Goal: Transaction & Acquisition: Purchase product/service

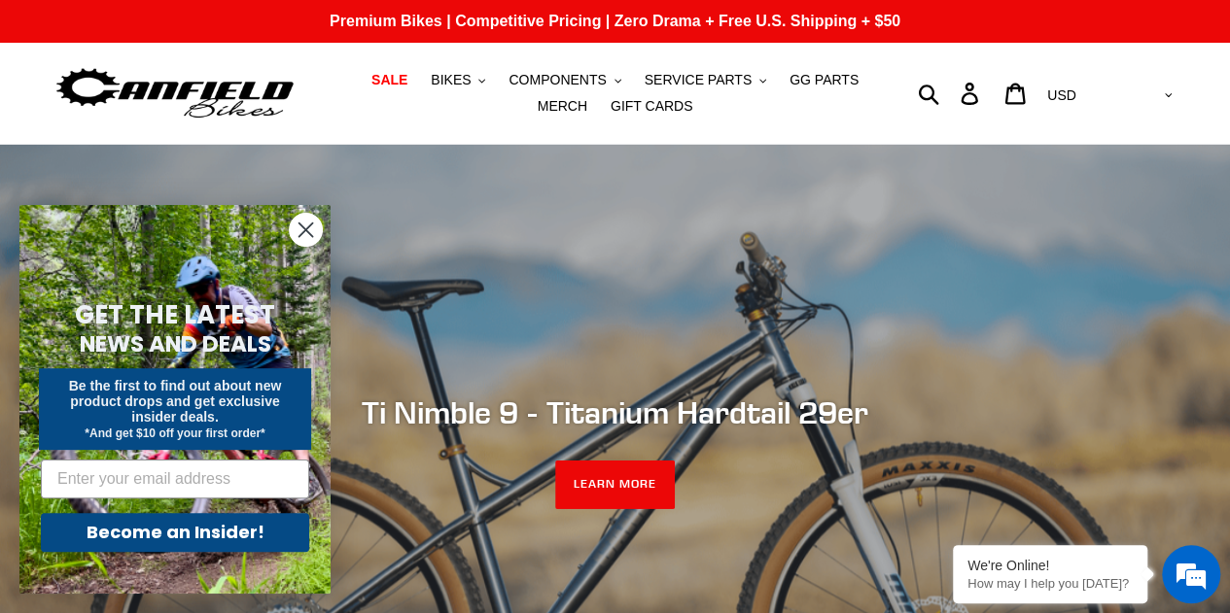
click at [299, 229] on circle "Close dialog" at bounding box center [306, 230] width 32 height 32
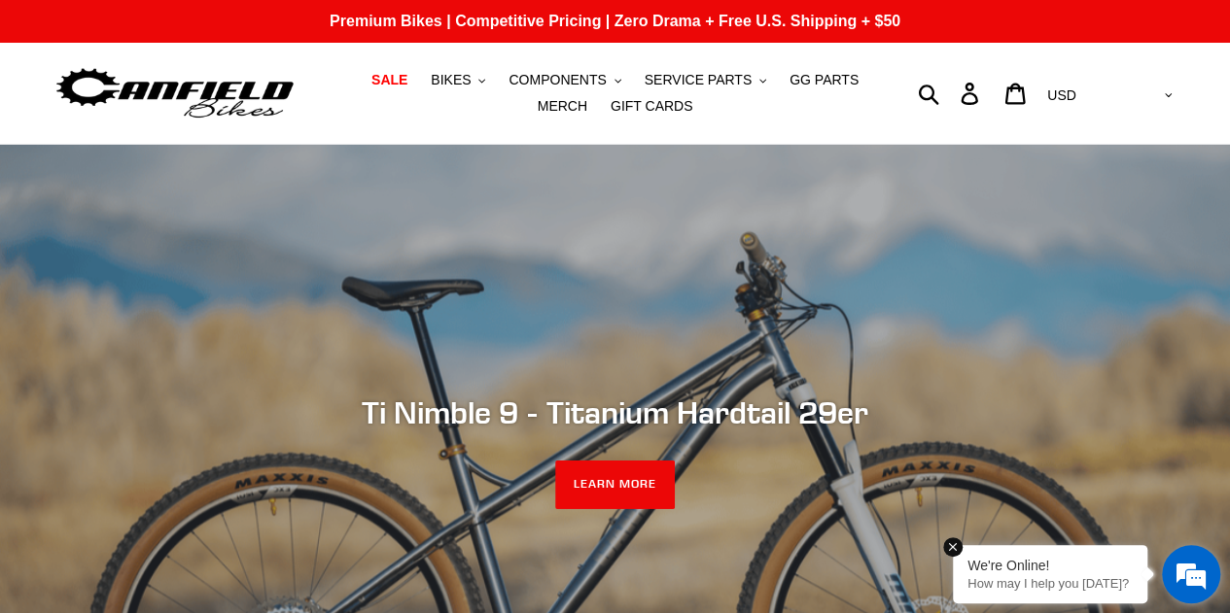
click at [949, 547] on em at bounding box center [952, 547] width 19 height 19
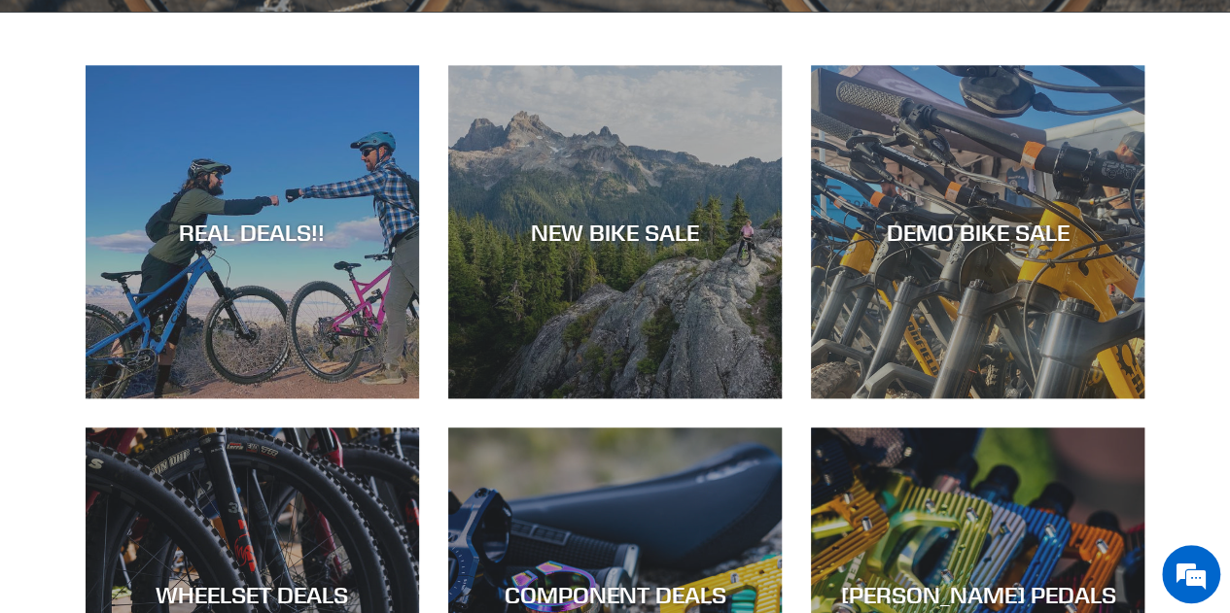
scroll to position [778, 0]
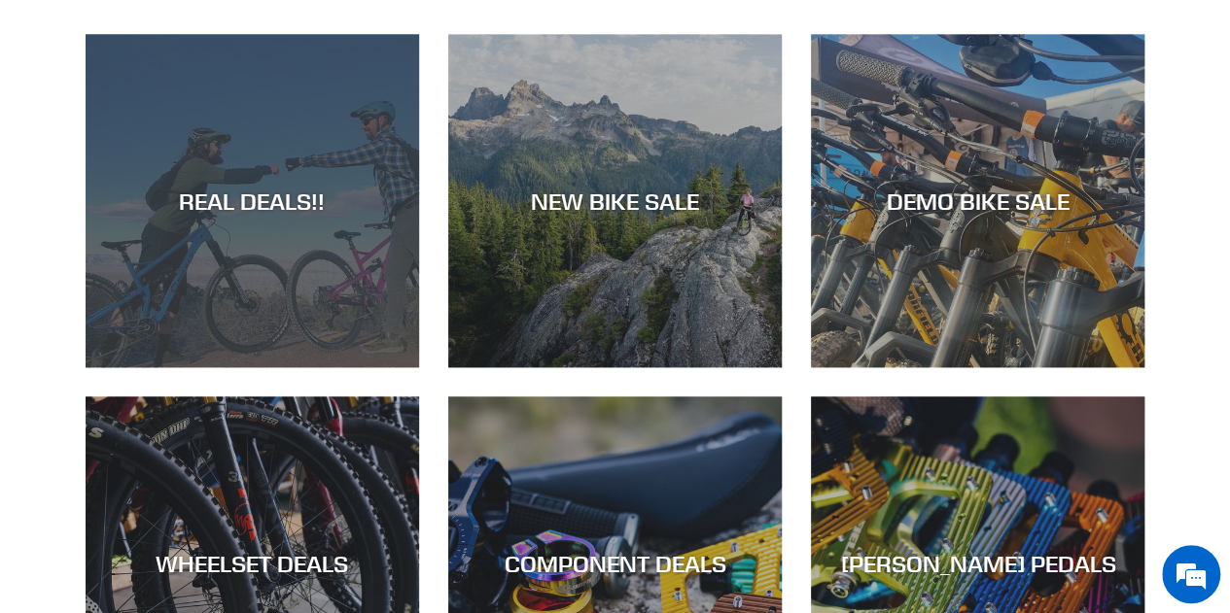
click at [224, 205] on div "REAL DEALS!!" at bounding box center [252, 201] width 333 height 28
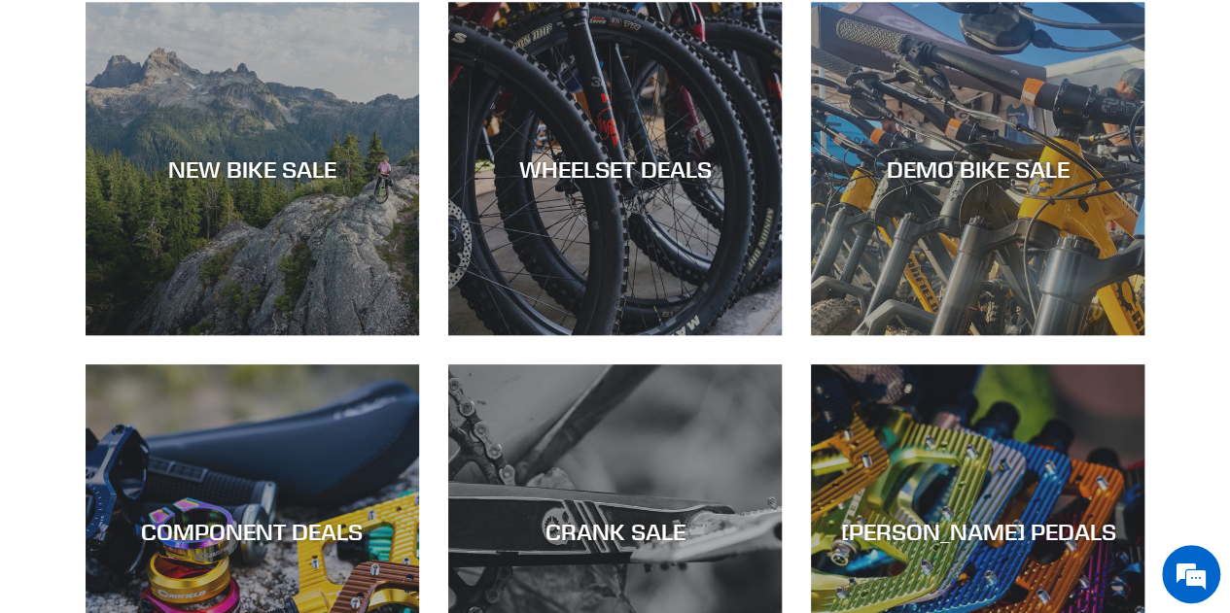
scroll to position [486, 0]
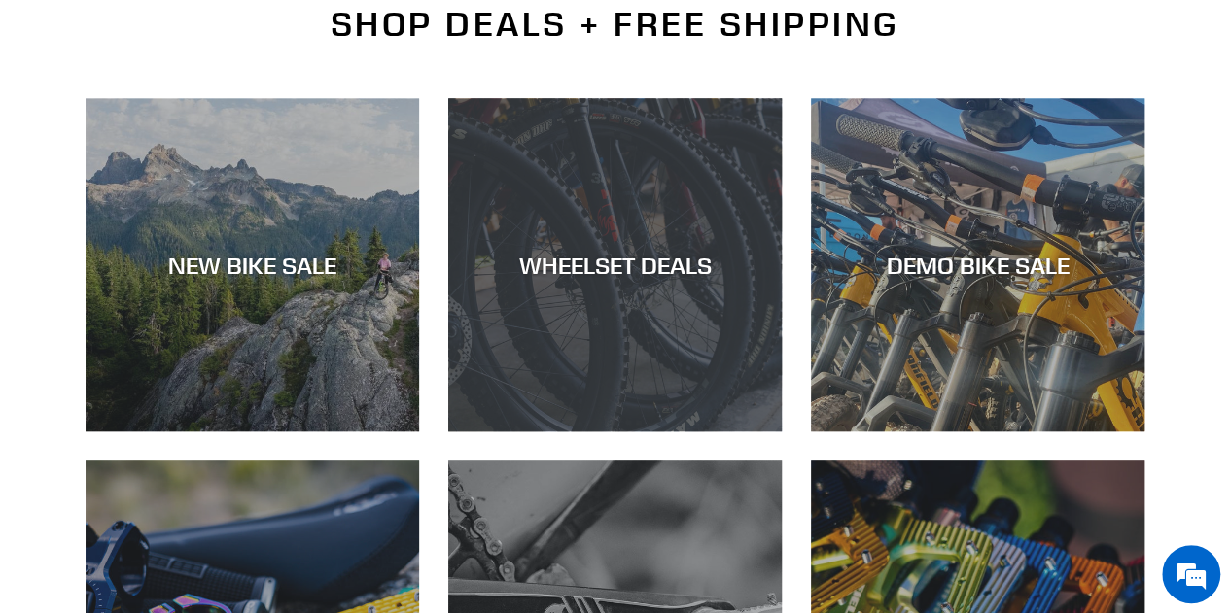
click at [667, 258] on div "WHEELSET DEALS" at bounding box center [614, 265] width 333 height 28
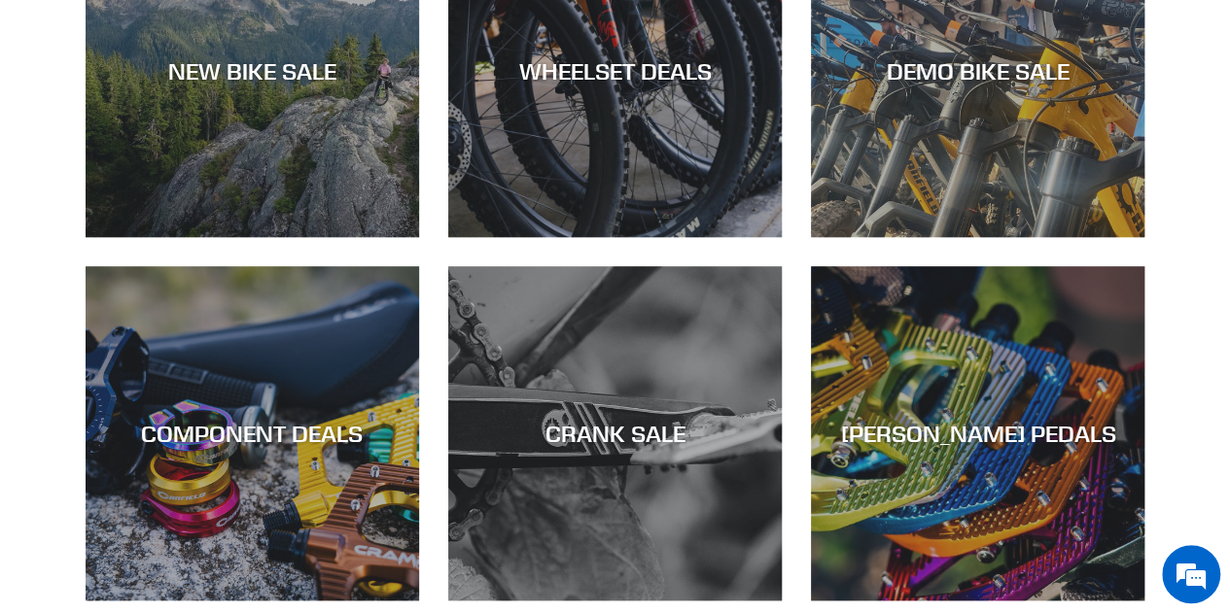
scroll to position [778, 0]
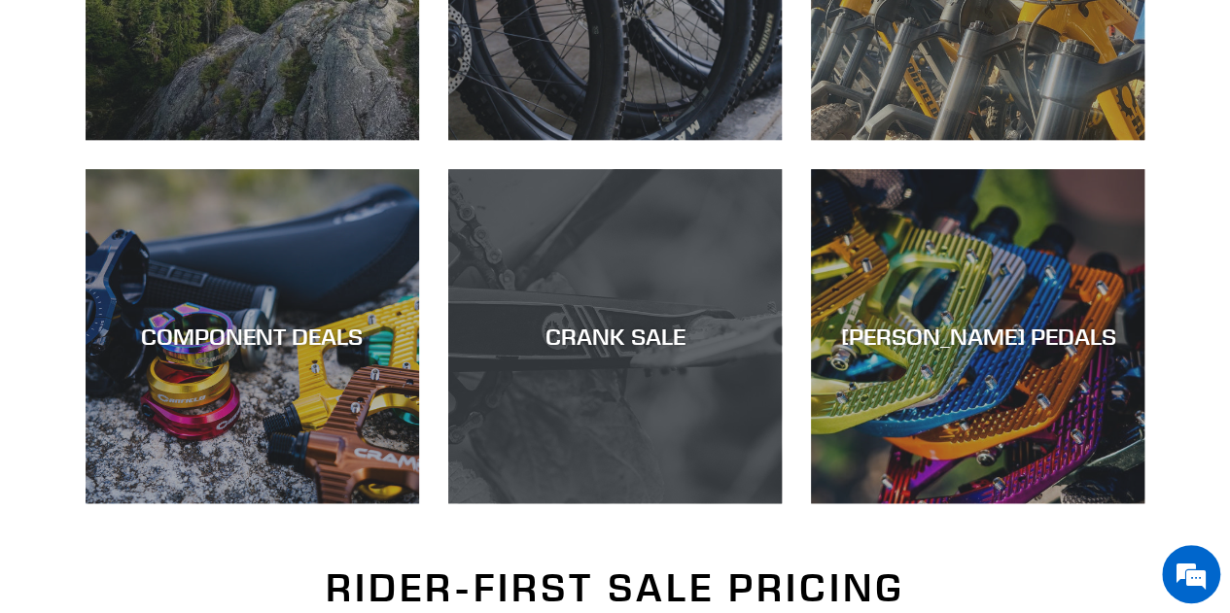
click at [634, 504] on div "CRANK SALE" at bounding box center [614, 504] width 333 height 0
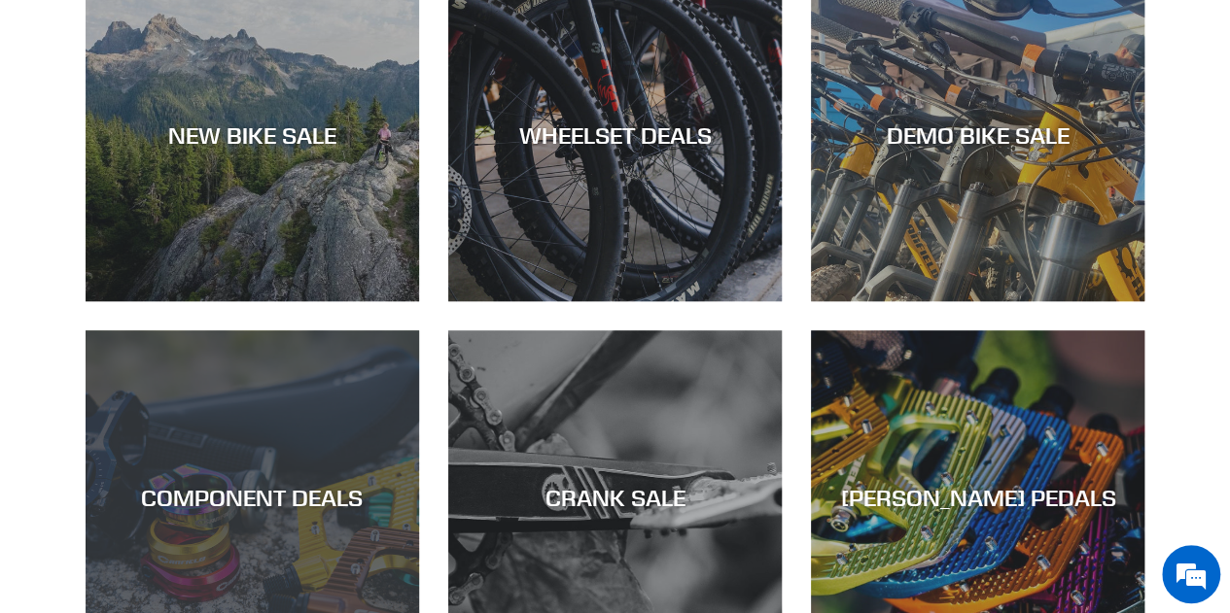
scroll to position [875, 0]
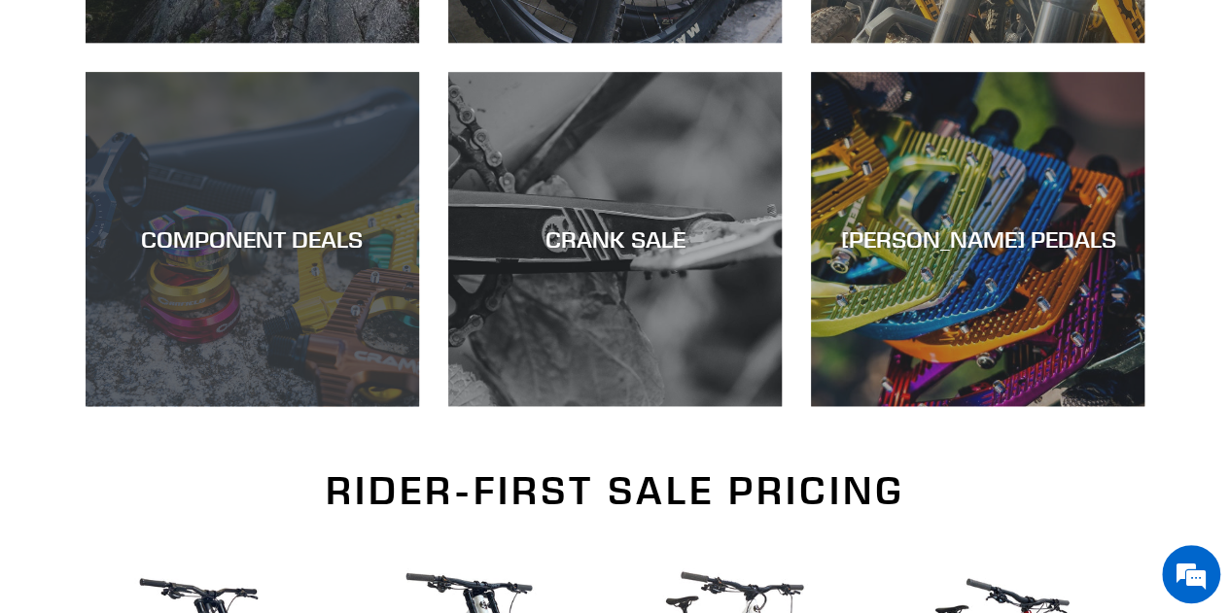
click at [253, 236] on div "COMPONENT DEALS" at bounding box center [252, 240] width 333 height 28
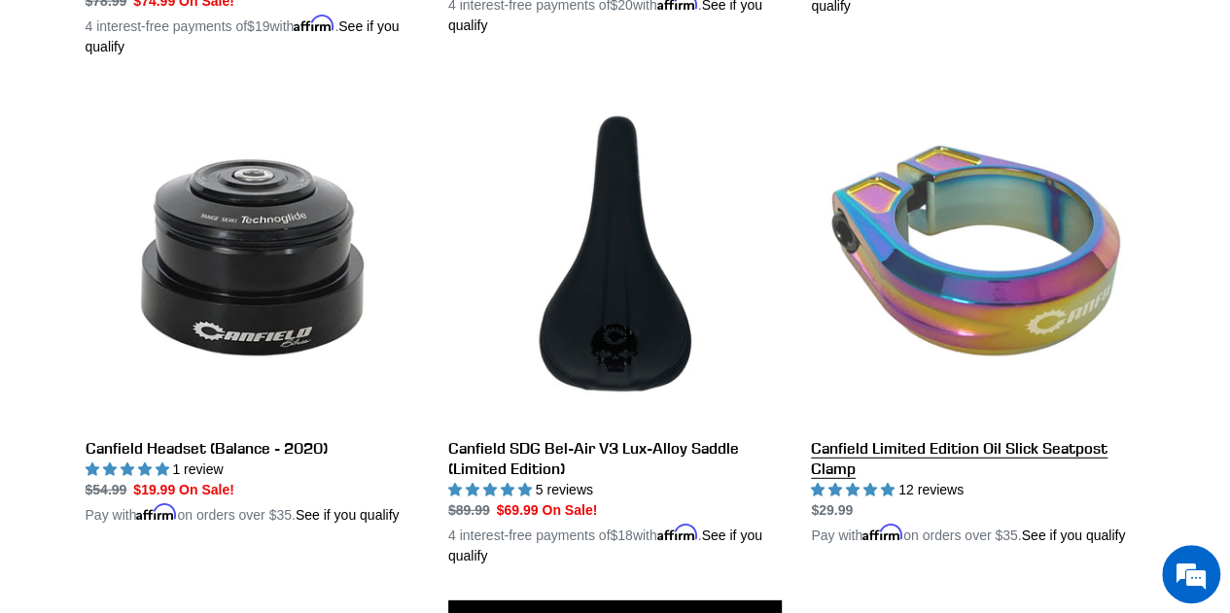
scroll to position [2435, 0]
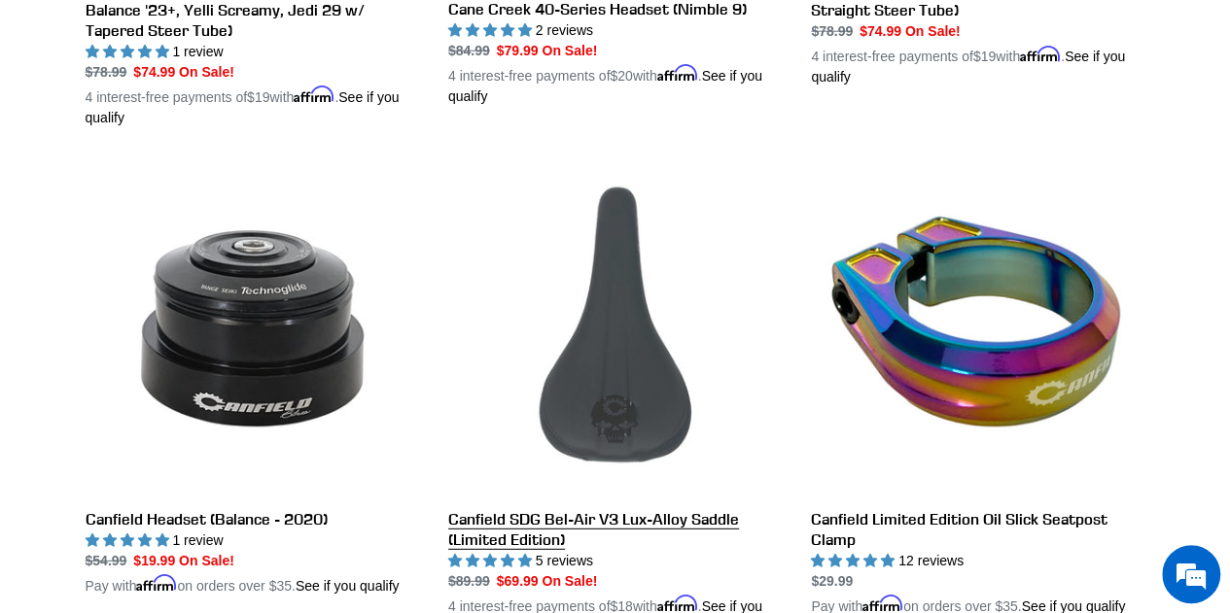
click at [626, 330] on link "Canfield SDG Bel-Air V3 Lux-Alloy Saddle (Limited Edition)" at bounding box center [614, 399] width 333 height 475
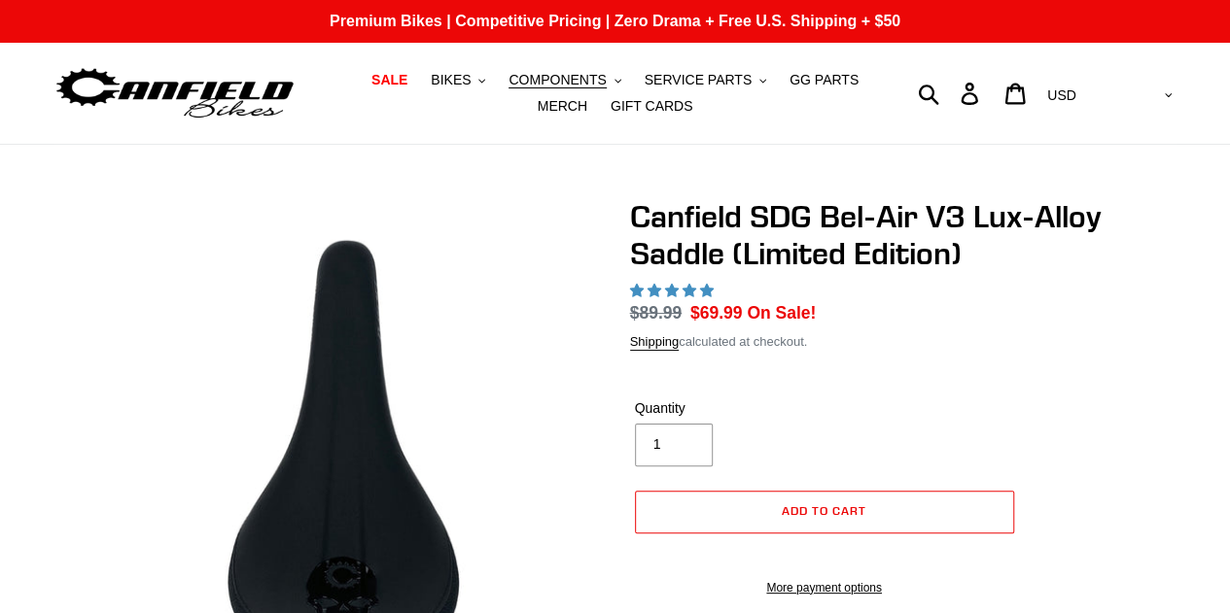
select select "highest-rating"
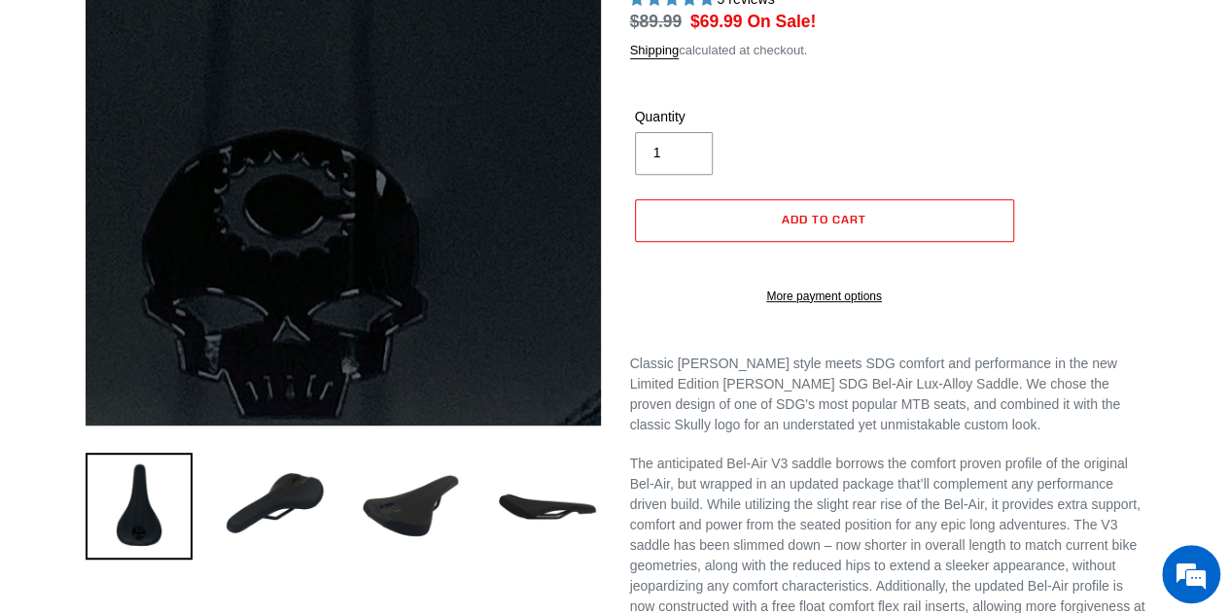
scroll to position [389, 0]
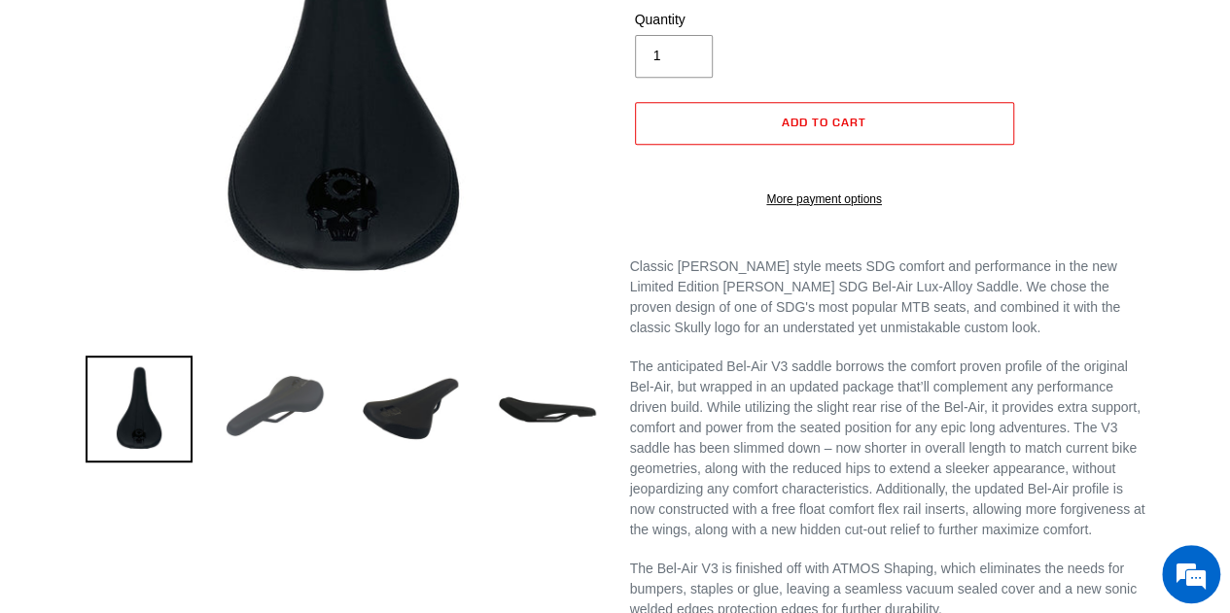
click at [309, 400] on img at bounding box center [275, 409] width 107 height 107
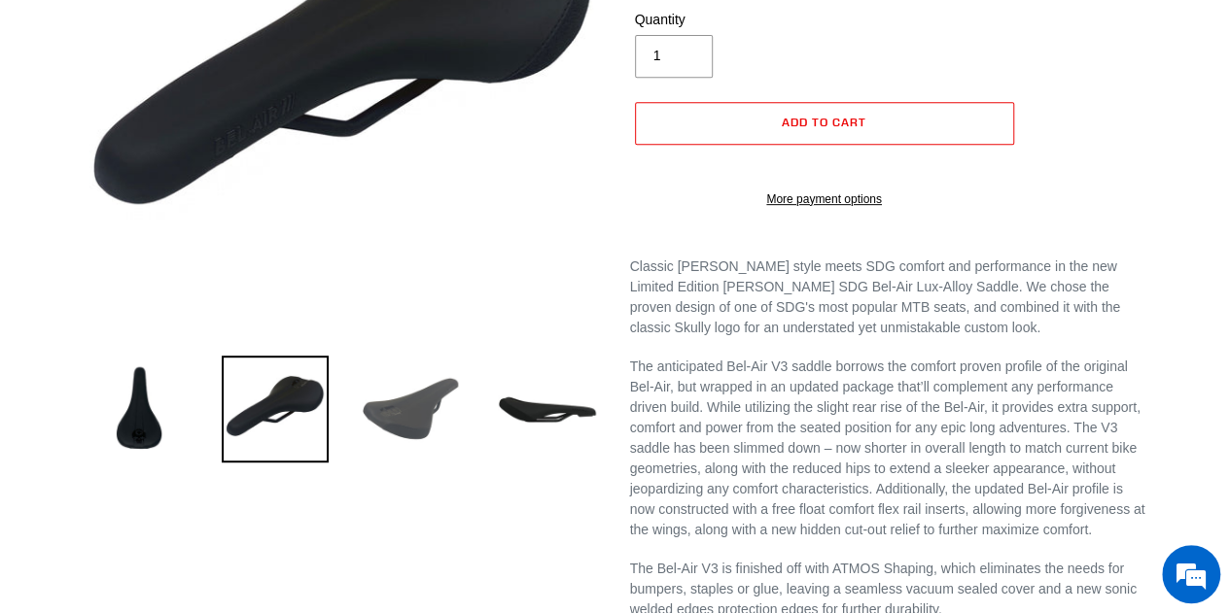
click at [407, 433] on img at bounding box center [411, 409] width 107 height 107
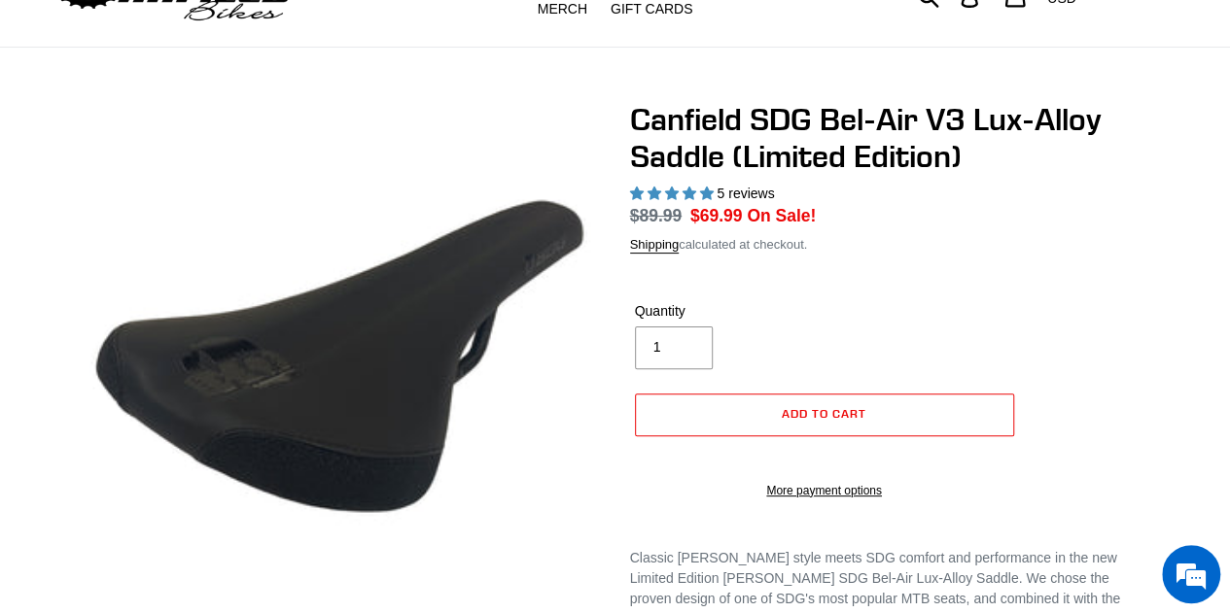
scroll to position [0, 0]
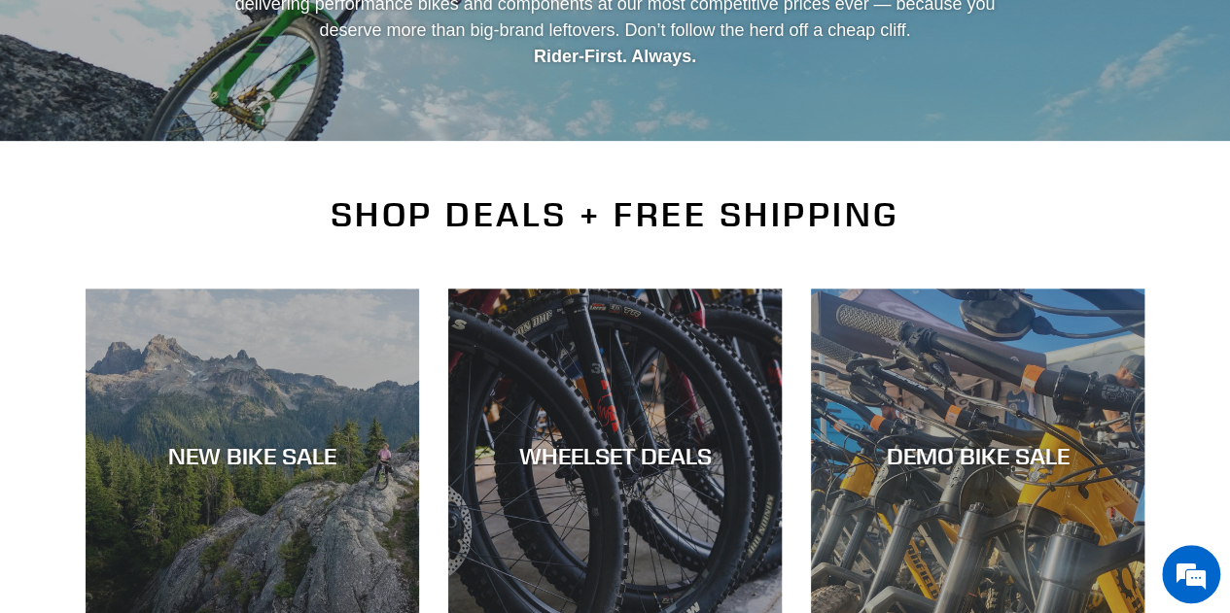
scroll to position [292, 0]
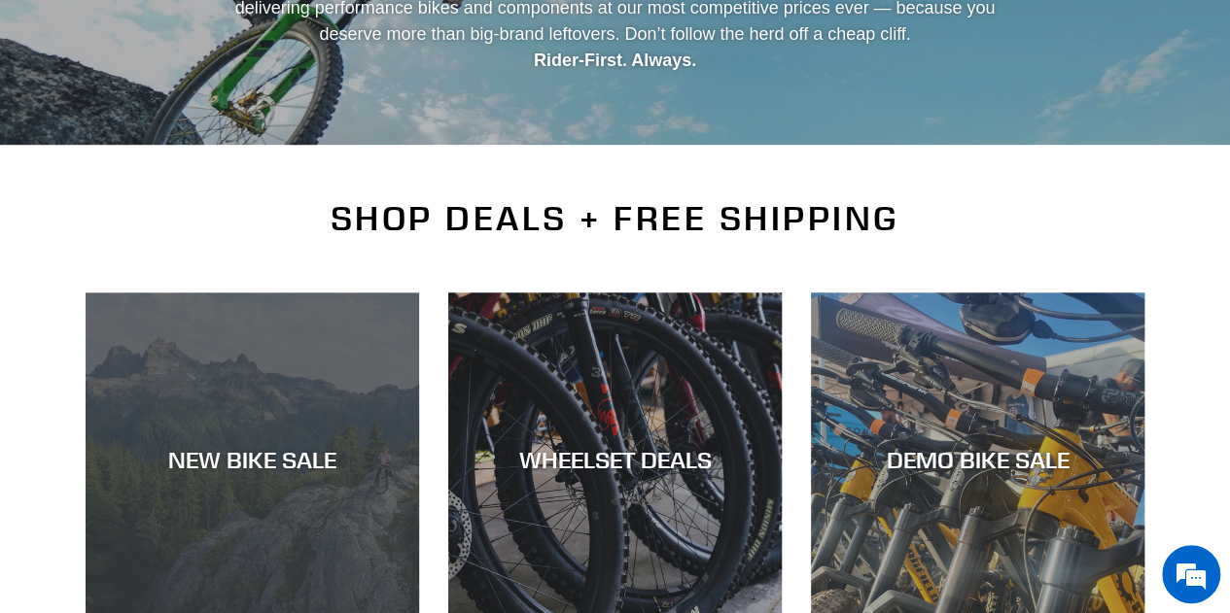
click at [243, 455] on div "NEW BIKE SALE" at bounding box center [252, 459] width 333 height 28
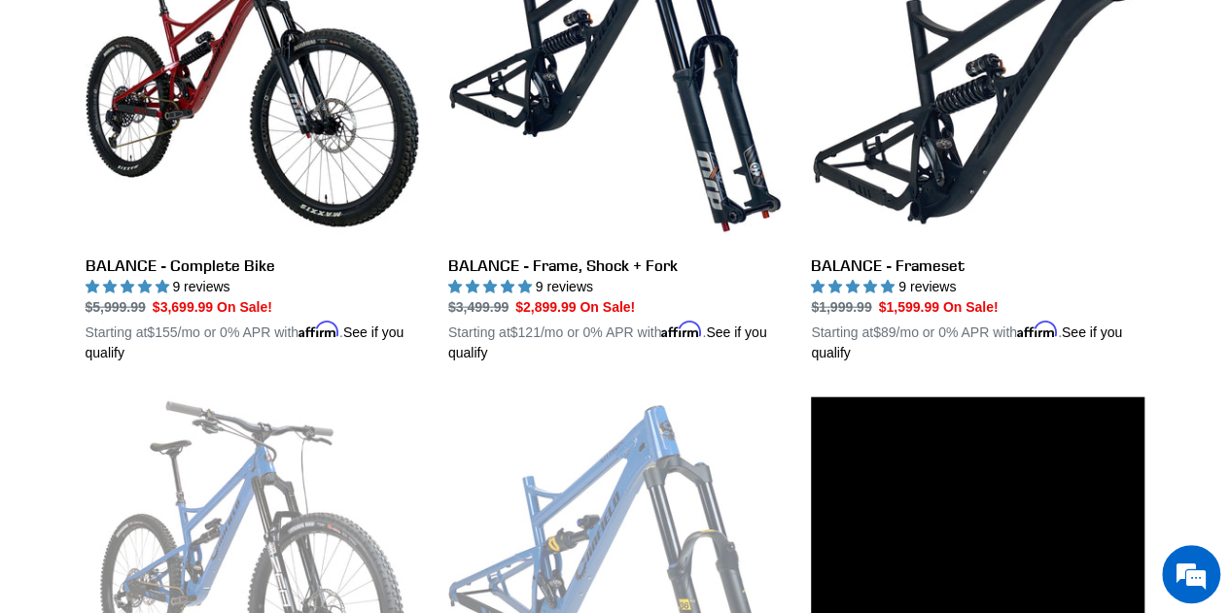
scroll to position [2139, 0]
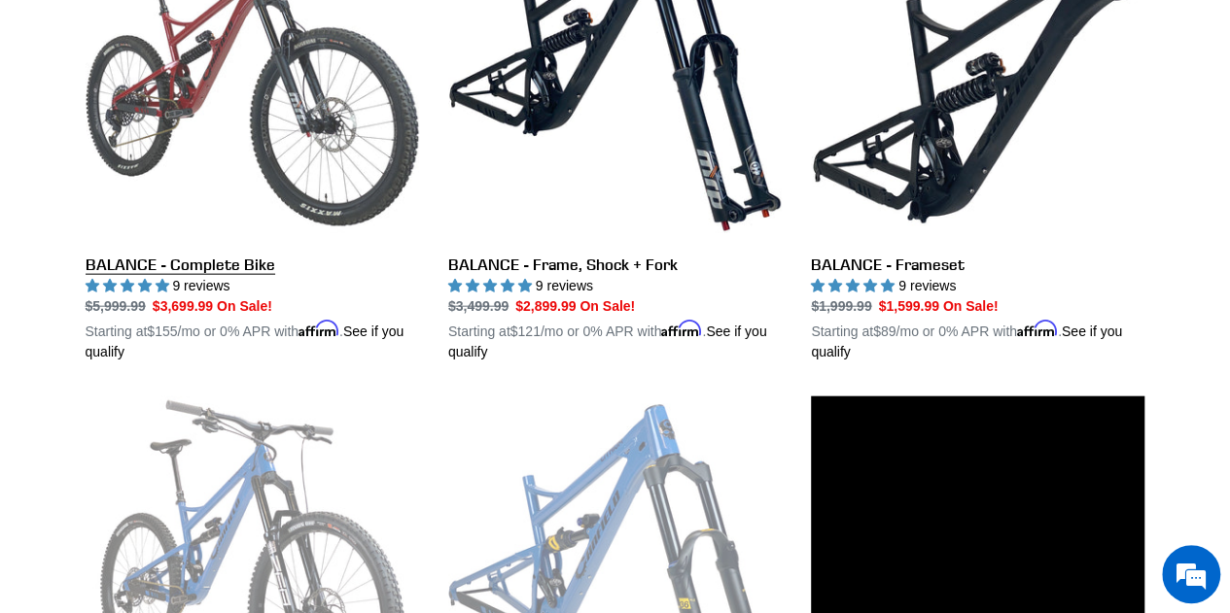
click at [191, 56] on link "BALANCE - Complete Bike" at bounding box center [252, 135] width 333 height 455
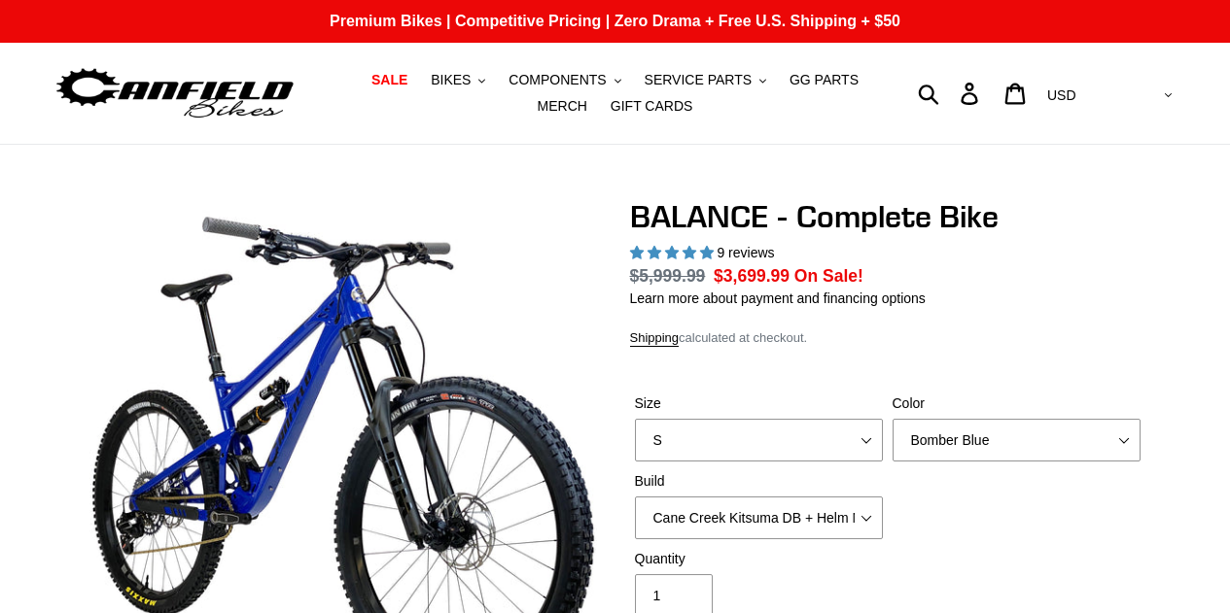
select select "highest-rating"
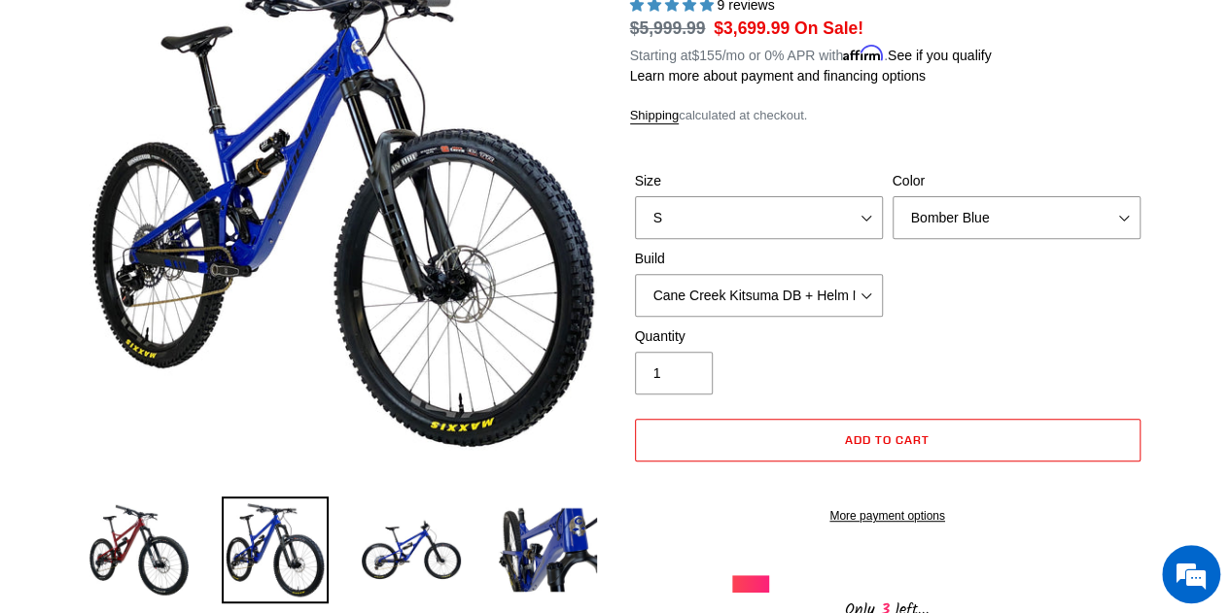
scroll to position [292, 0]
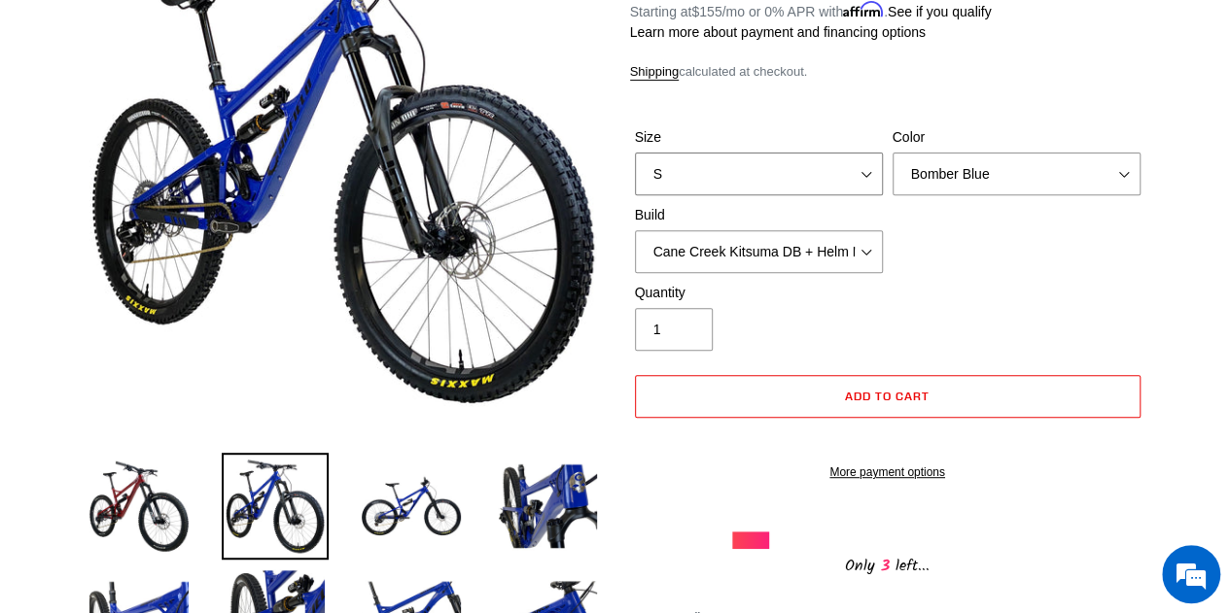
click at [789, 167] on select "S M L XL" at bounding box center [759, 174] width 248 height 43
select select "M"
click at [635, 153] on select "S M L XL" at bounding box center [759, 174] width 248 height 43
click at [1023, 172] on select "Bomber Blue Goat's Blood Stealth Black" at bounding box center [1016, 174] width 248 height 43
select select "Stealth Black"
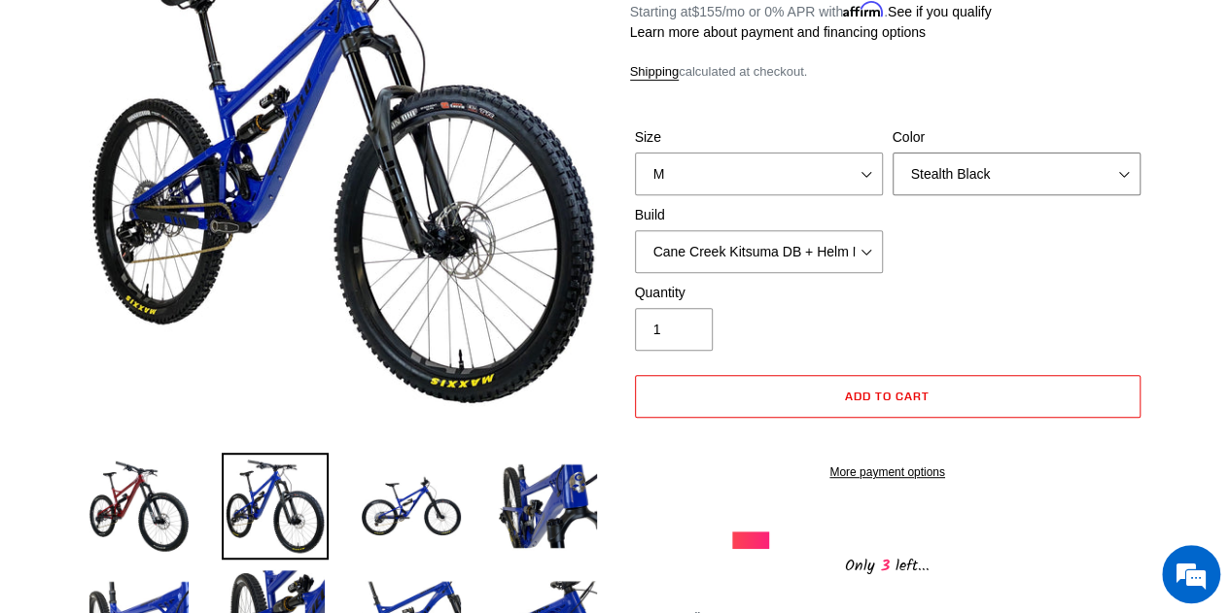
click at [892, 153] on select "Bomber Blue Goat's Blood Stealth Black" at bounding box center [1016, 174] width 248 height 43
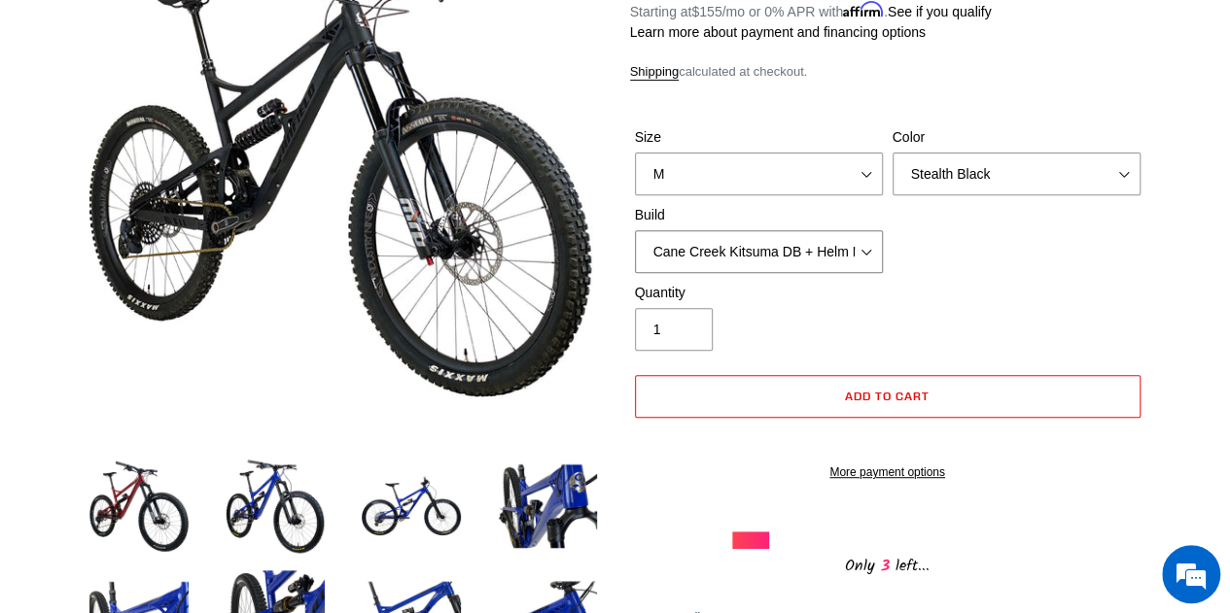
click at [807, 252] on select "Cane Creek Kitsuma DB + Helm MKII + SRAM GX Cane Creek Kitsuma DB + Helm MKII +…" at bounding box center [759, 251] width 248 height 43
click at [635, 230] on select "Cane Creek Kitsuma DB + Helm MKII + SRAM GX Cane Creek Kitsuma DB + Helm MKII +…" at bounding box center [759, 251] width 248 height 43
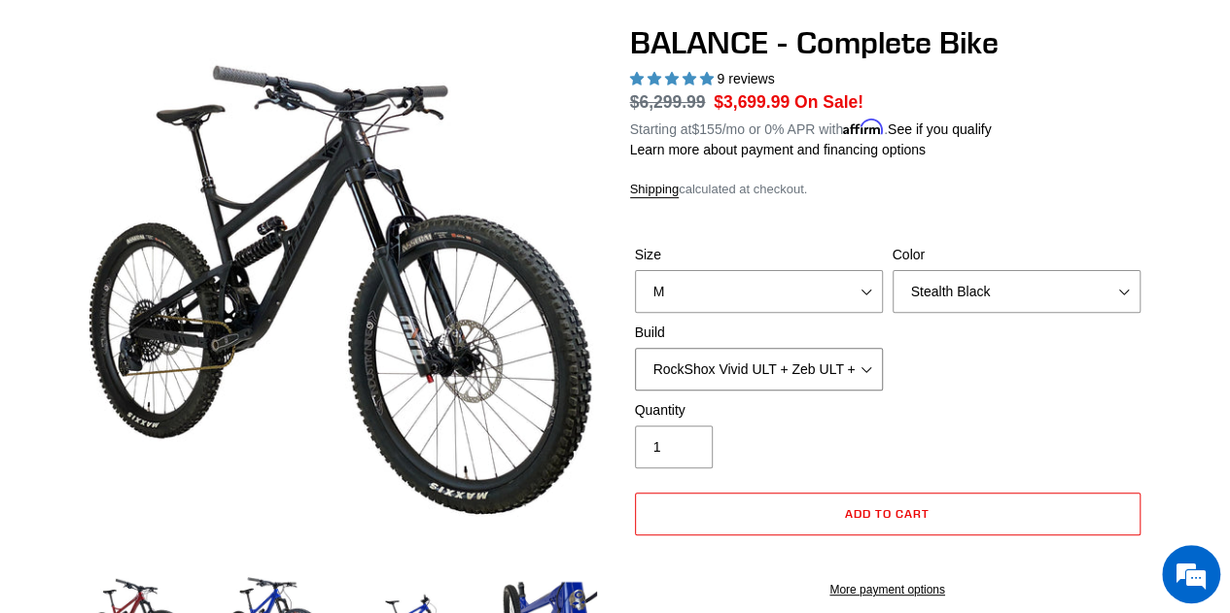
scroll to position [292, 0]
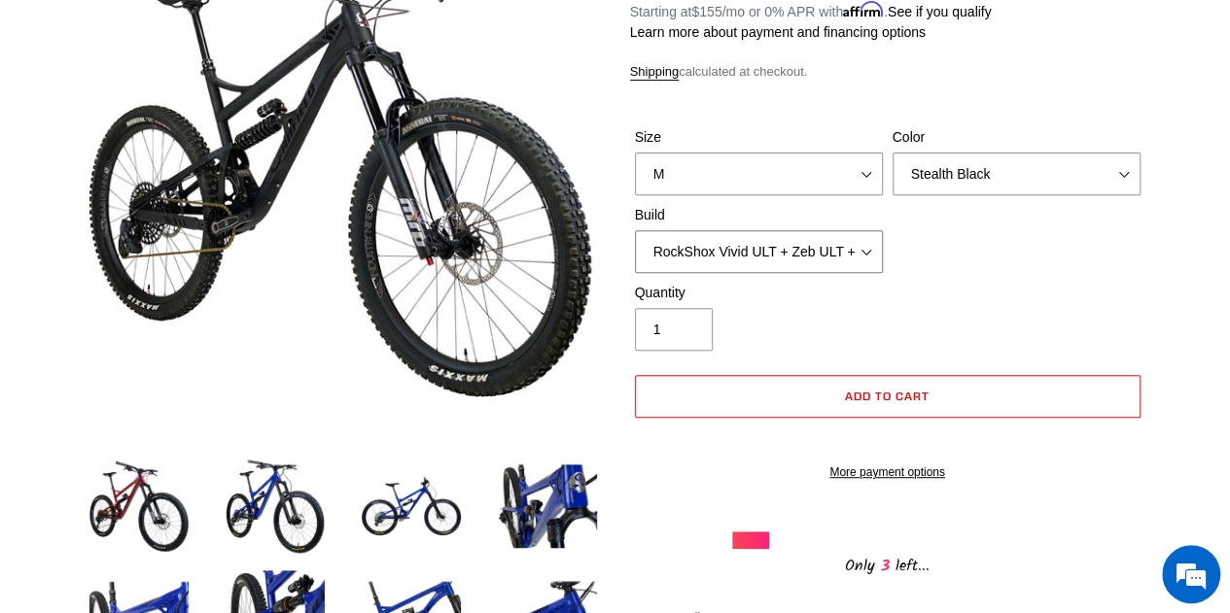
click at [803, 240] on select "Cane Creek Kitsuma DB + Helm MKII + SRAM GX Cane Creek Kitsuma DB + Helm MKII +…" at bounding box center [759, 251] width 248 height 43
click at [635, 230] on select "Cane Creek Kitsuma DB + Helm MKII + SRAM GX Cane Creek Kitsuma DB + Helm MKII +…" at bounding box center [759, 251] width 248 height 43
click at [758, 256] on select "Cane Creek Kitsuma DB + Helm MKII + SRAM GX Cane Creek Kitsuma DB + Helm MKII +…" at bounding box center [759, 251] width 248 height 43
select select "RockShox Vivid ULT + Zeb ULT + SRAM GX"
click at [635, 230] on select "Cane Creek Kitsuma DB + Helm MKII + SRAM GX Cane Creek Kitsuma DB + Helm MKII +…" at bounding box center [759, 251] width 248 height 43
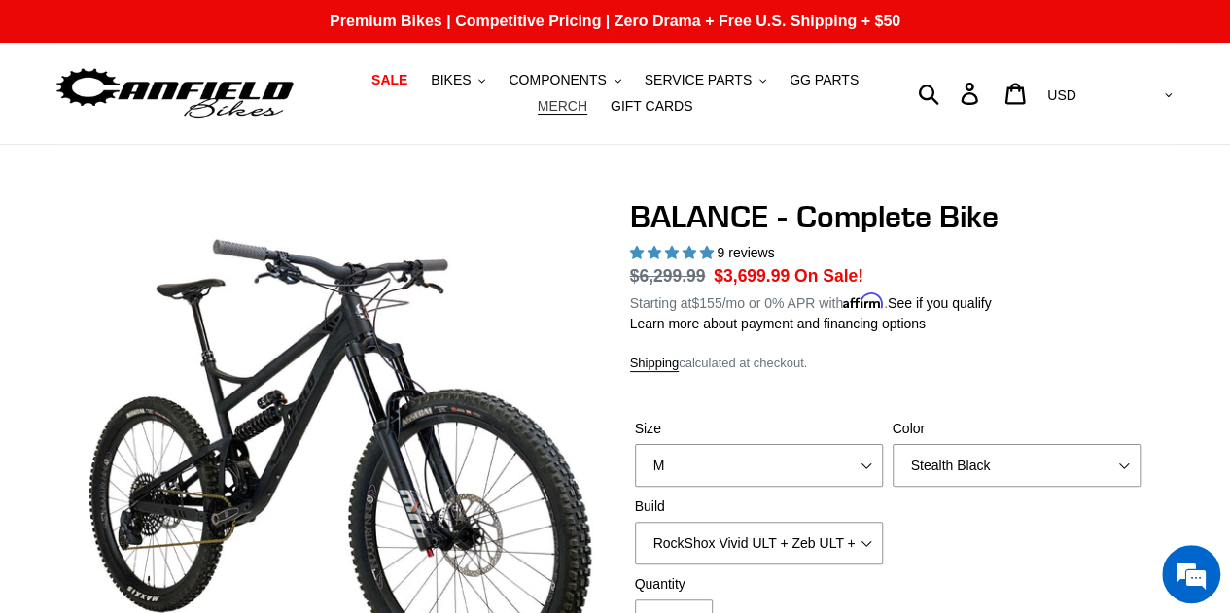
click at [587, 98] on span "MERCH" at bounding box center [563, 106] width 50 height 17
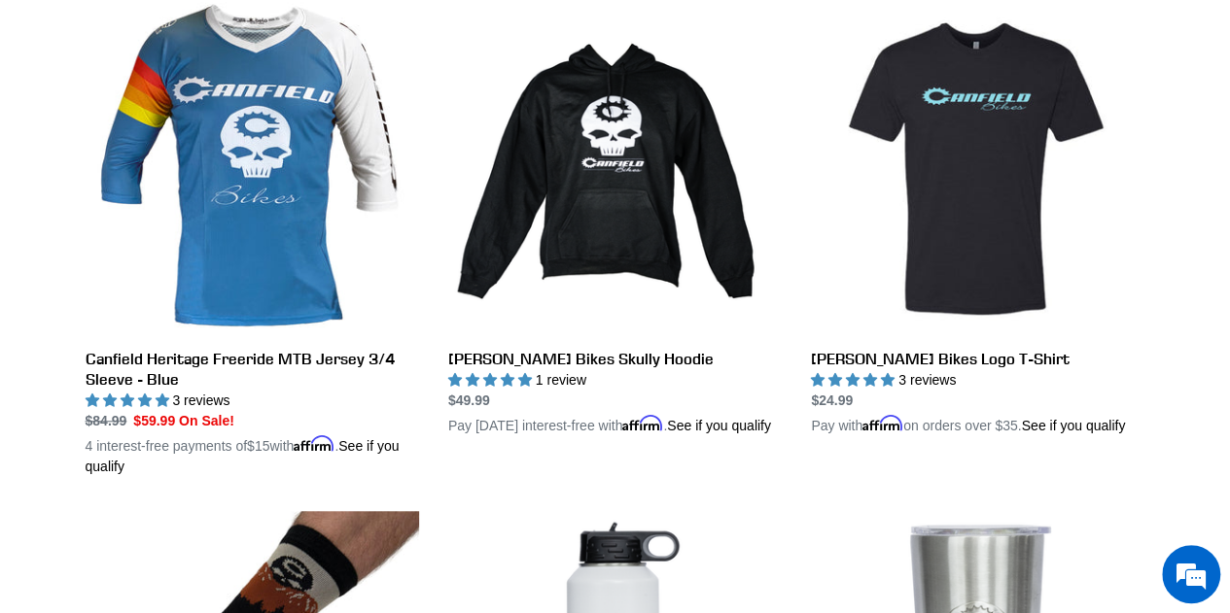
scroll to position [583, 0]
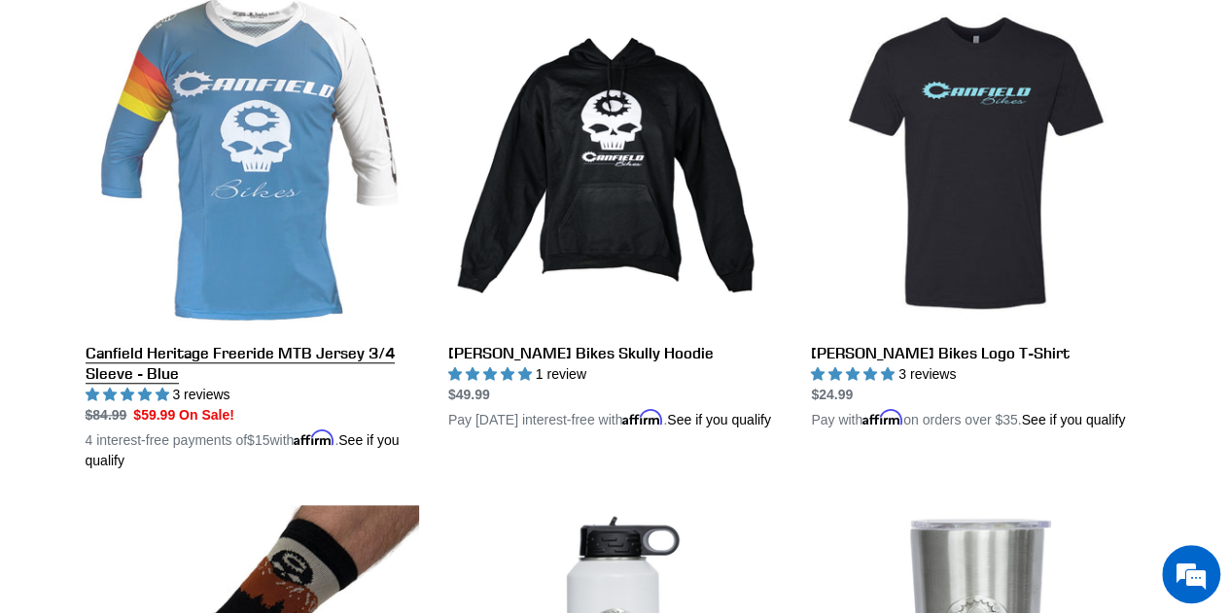
click at [275, 147] on link "Canfield Heritage Freeride MTB Jersey 3/4 Sleeve - Blue" at bounding box center [252, 233] width 333 height 475
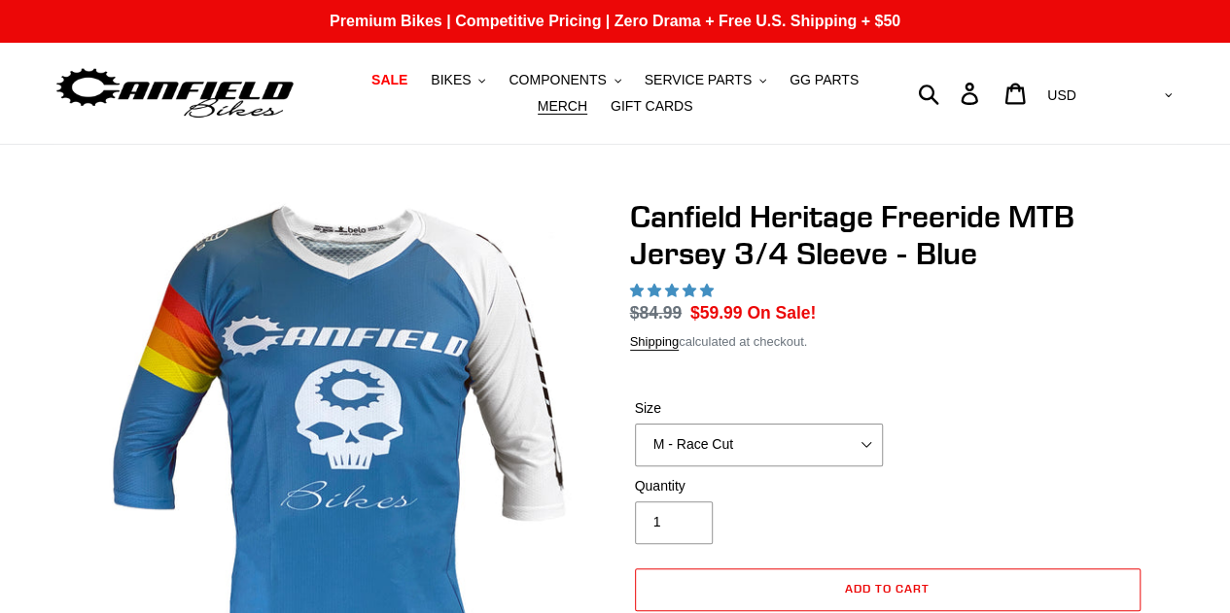
select select "highest-rating"
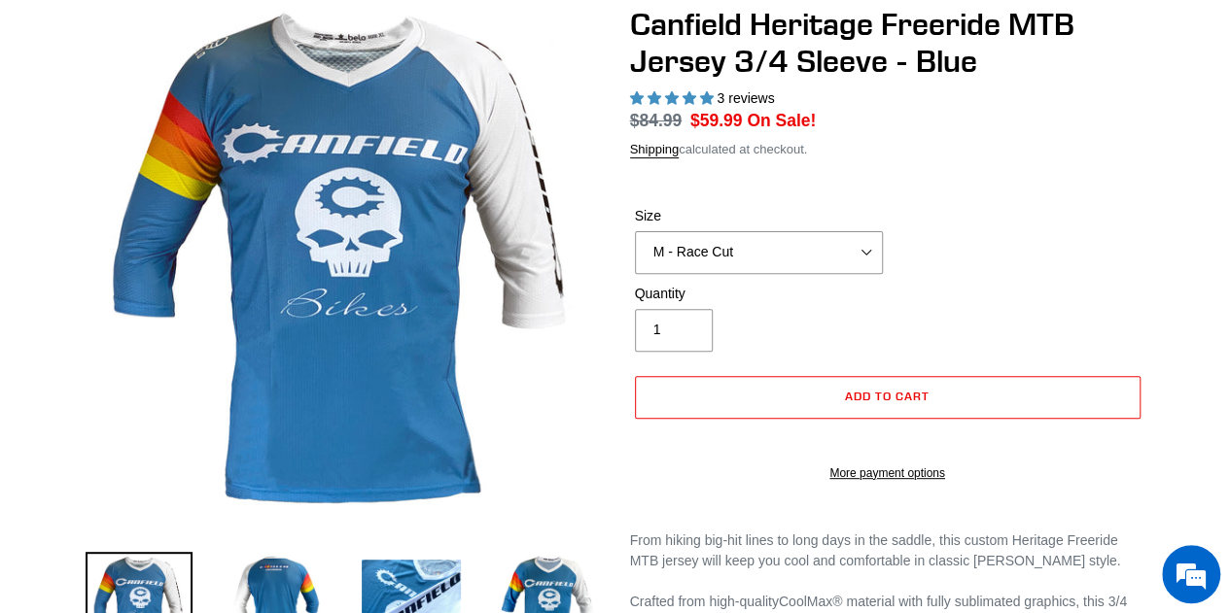
scroll to position [194, 0]
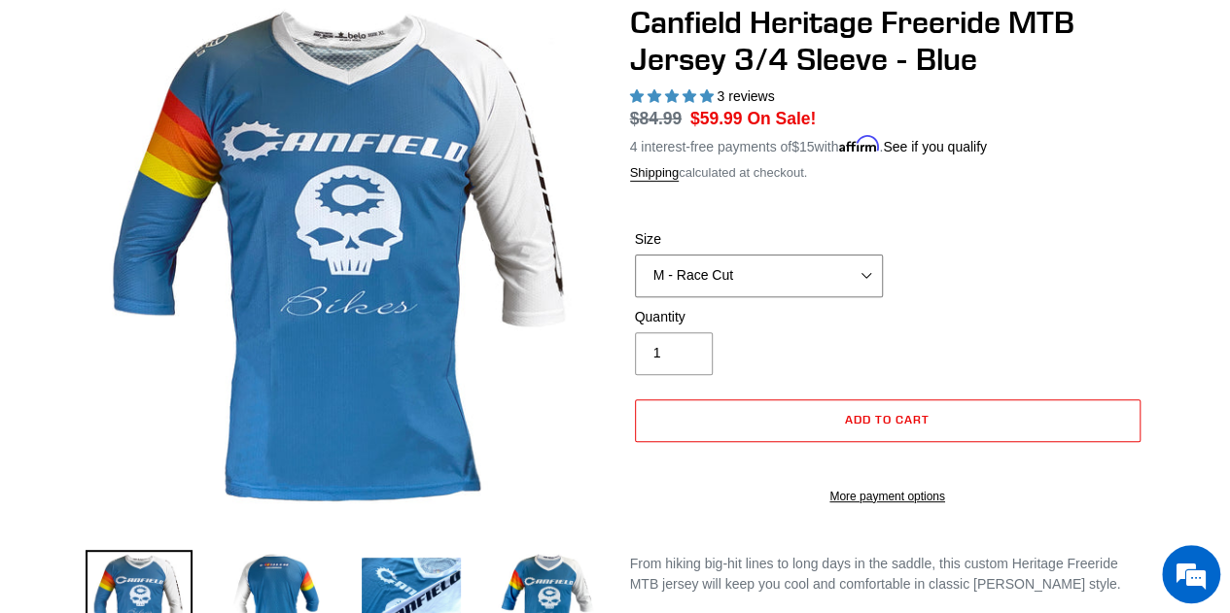
click at [843, 269] on select "S - Race Cut M - Race Cut L - Race Cut XL - Race Cut XXL - Race Cut S - Club Cu…" at bounding box center [759, 276] width 248 height 43
click at [635, 255] on select "S - Race Cut M - Race Cut L - Race Cut XL - Race Cut XXL - Race Cut S - Club Cu…" at bounding box center [759, 276] width 248 height 43
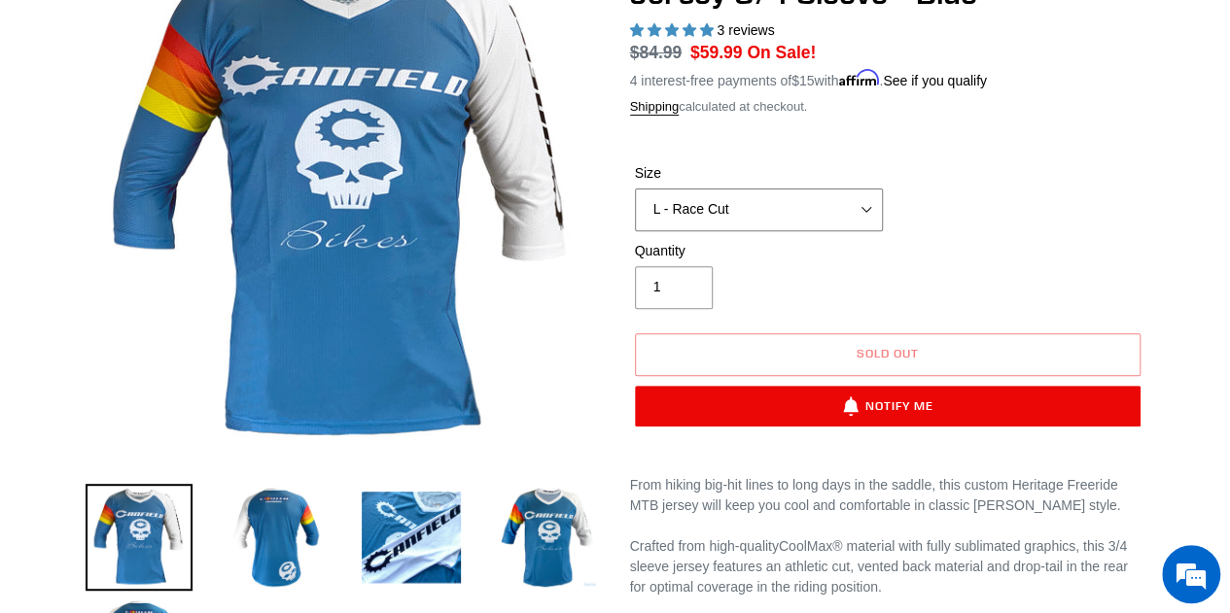
scroll to position [292, 0]
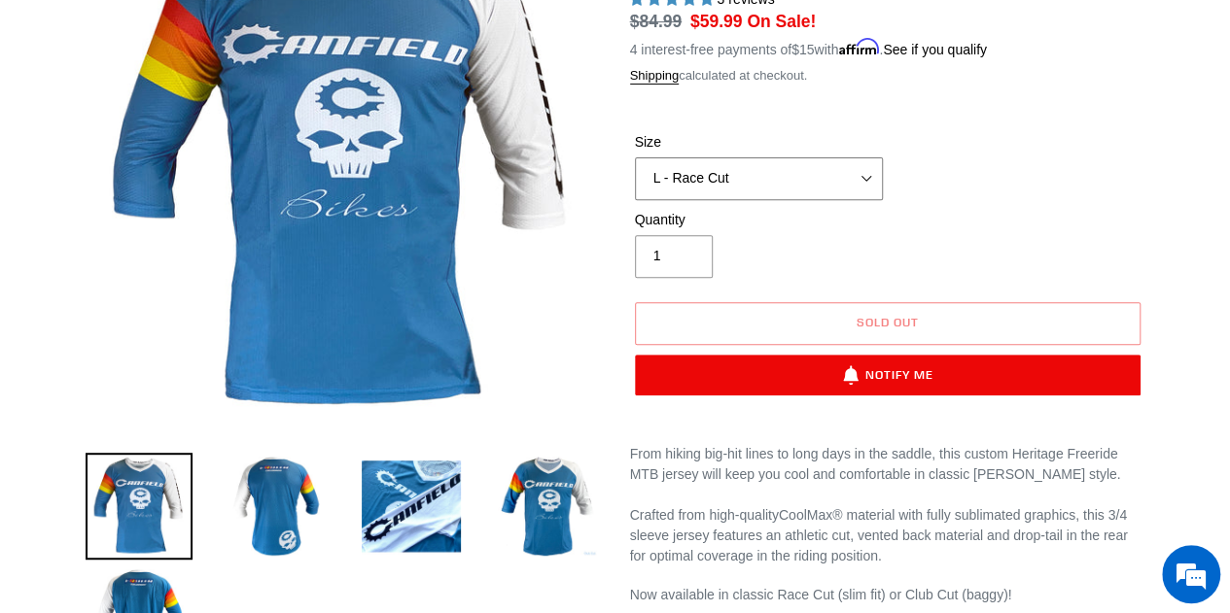
click at [798, 166] on select "S - Race Cut M - Race Cut L - Race Cut XL - Race Cut XXL - Race Cut S - Club Cu…" at bounding box center [759, 178] width 248 height 43
select select "L - Club Cut"
click at [635, 157] on select "S - Race Cut M - Race Cut L - Race Cut XL - Race Cut XXL - Race Cut S - Club Cu…" at bounding box center [759, 178] width 248 height 43
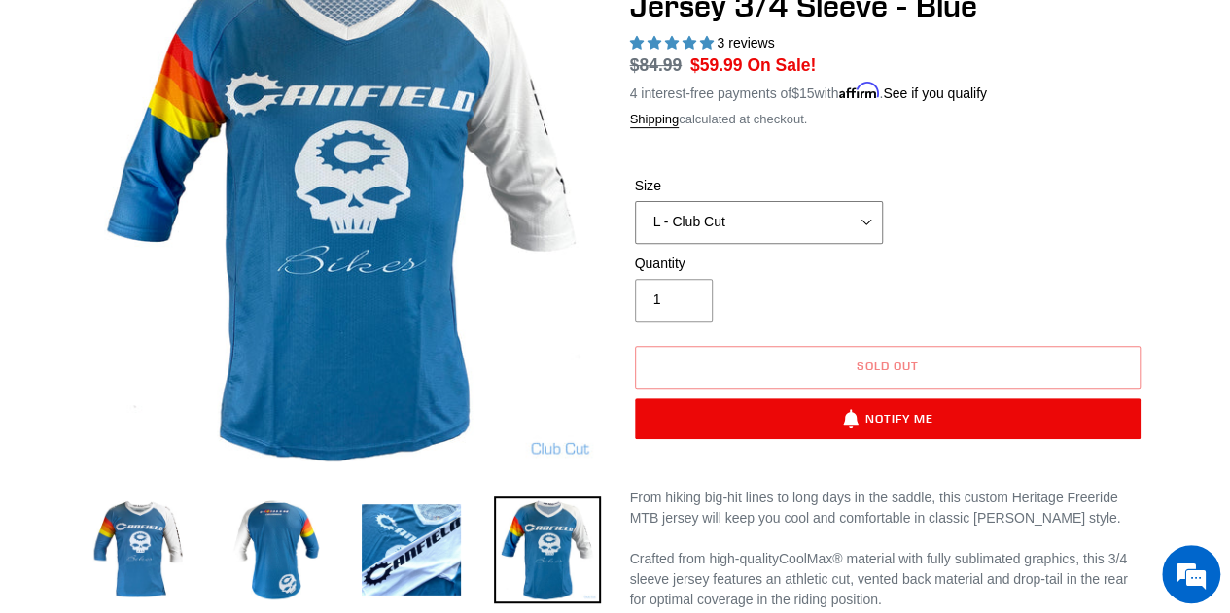
scroll to position [292, 0]
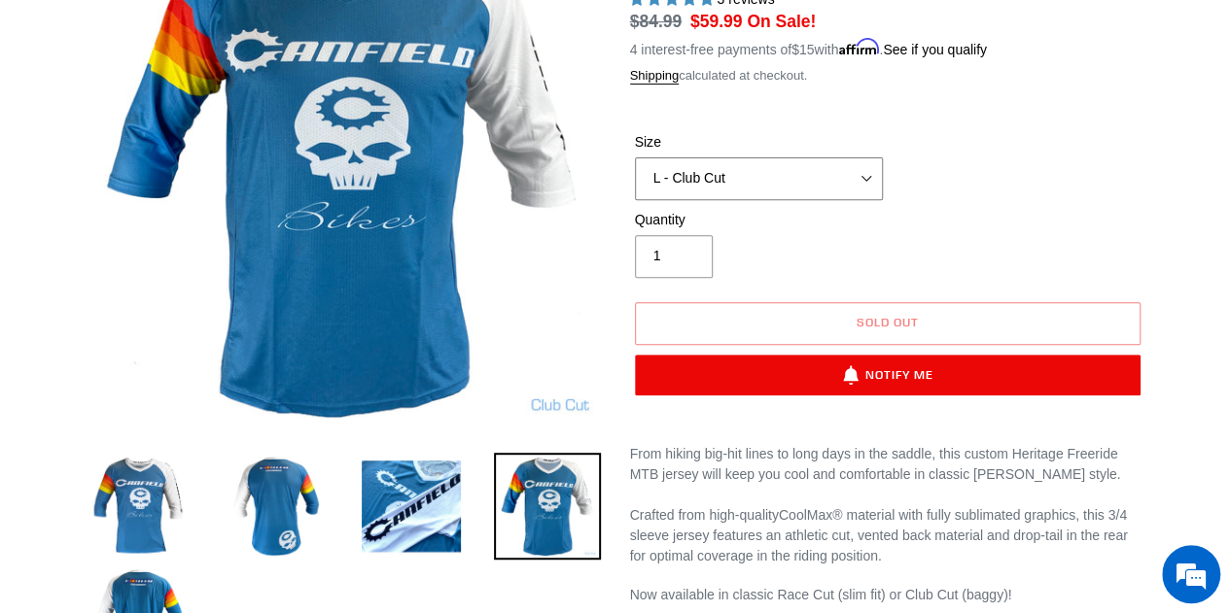
click at [822, 178] on select "S - Race Cut M - Race Cut L - Race Cut XL - Race Cut XXL - Race Cut S - Club Cu…" at bounding box center [759, 178] width 248 height 43
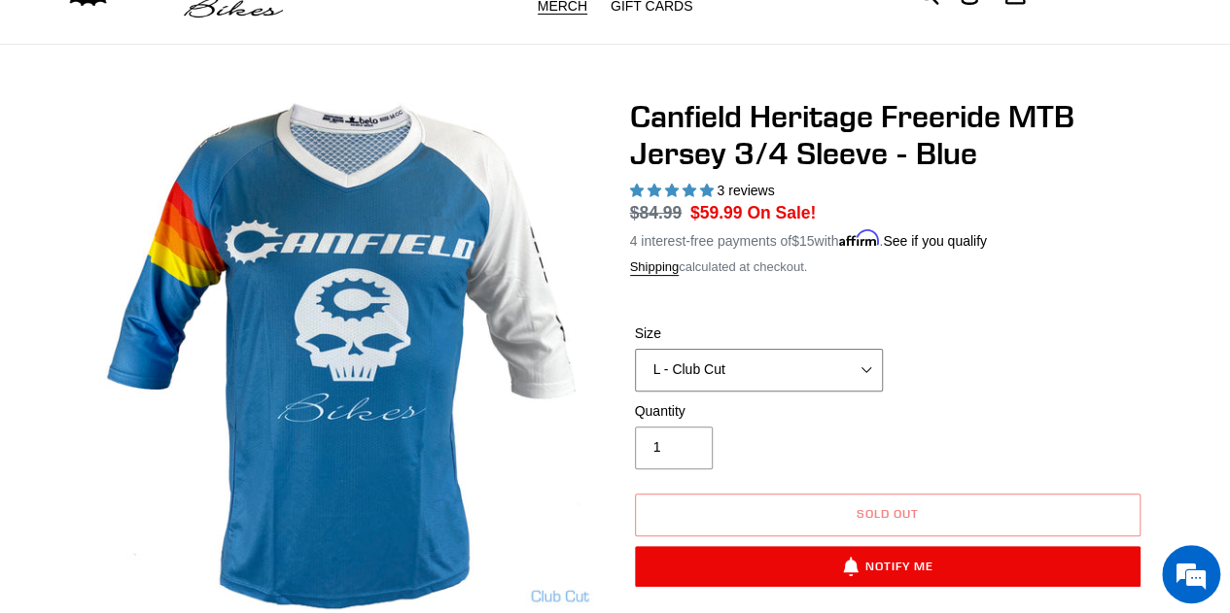
scroll to position [97, 0]
